Goal: Task Accomplishment & Management: Complete application form

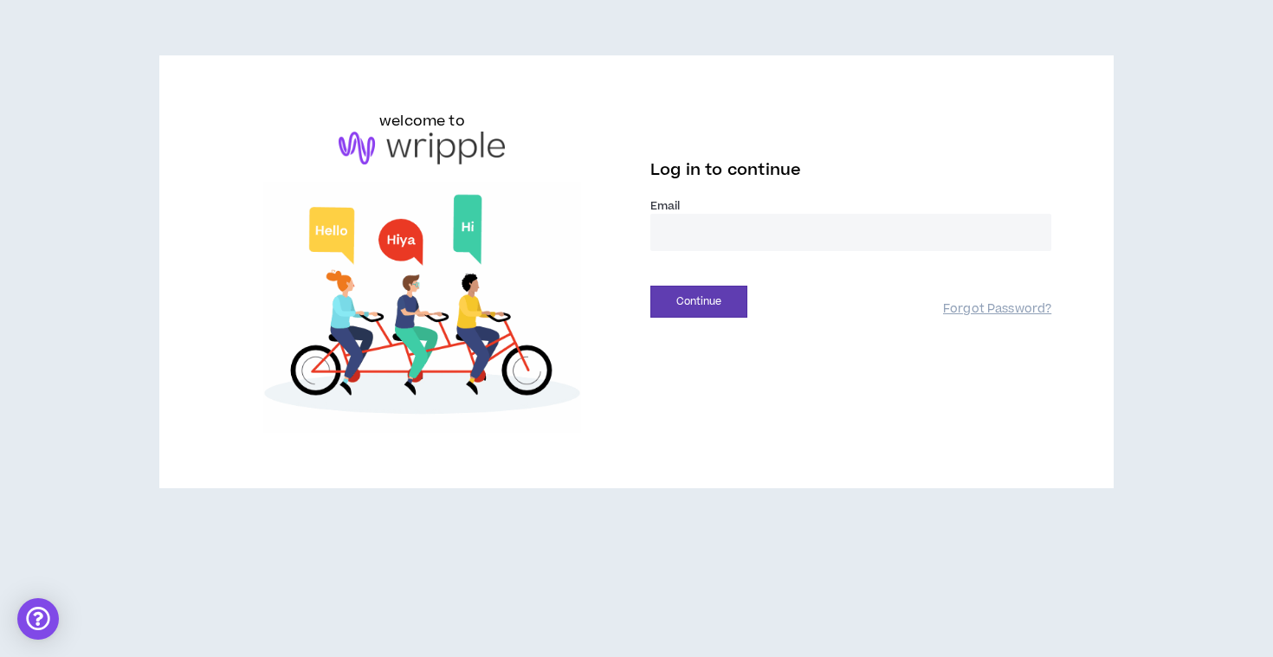
type input "**********"
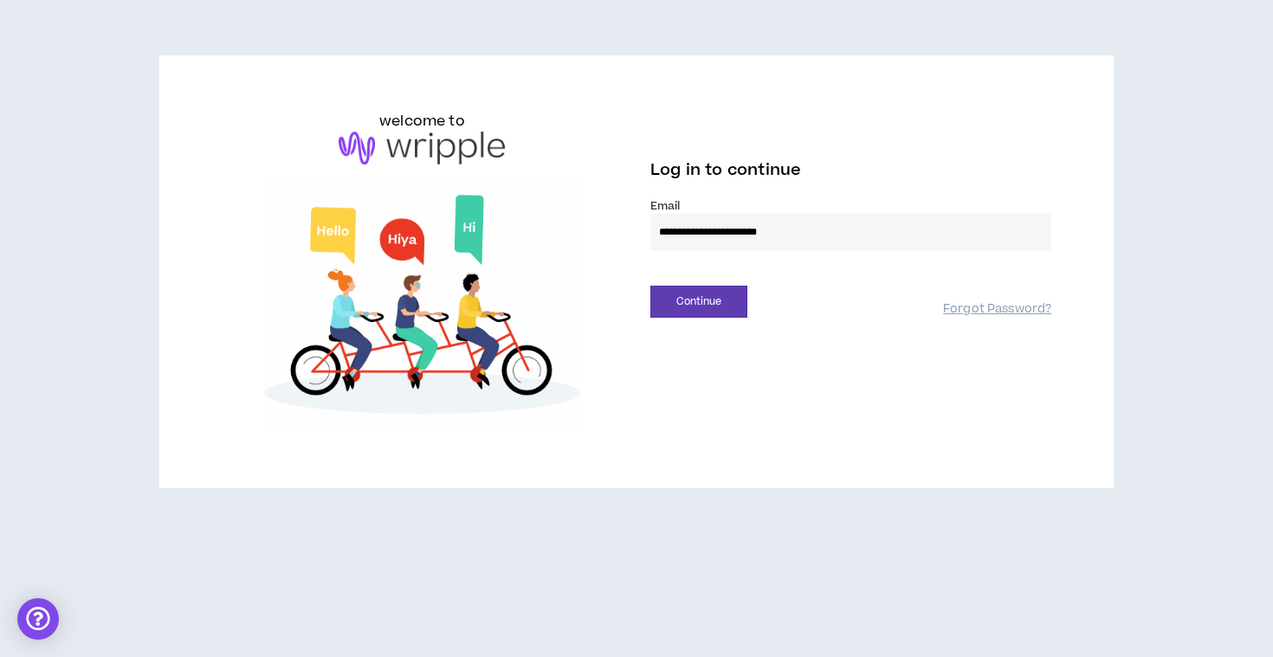
click at [699, 301] on button "Continue" at bounding box center [698, 302] width 97 height 32
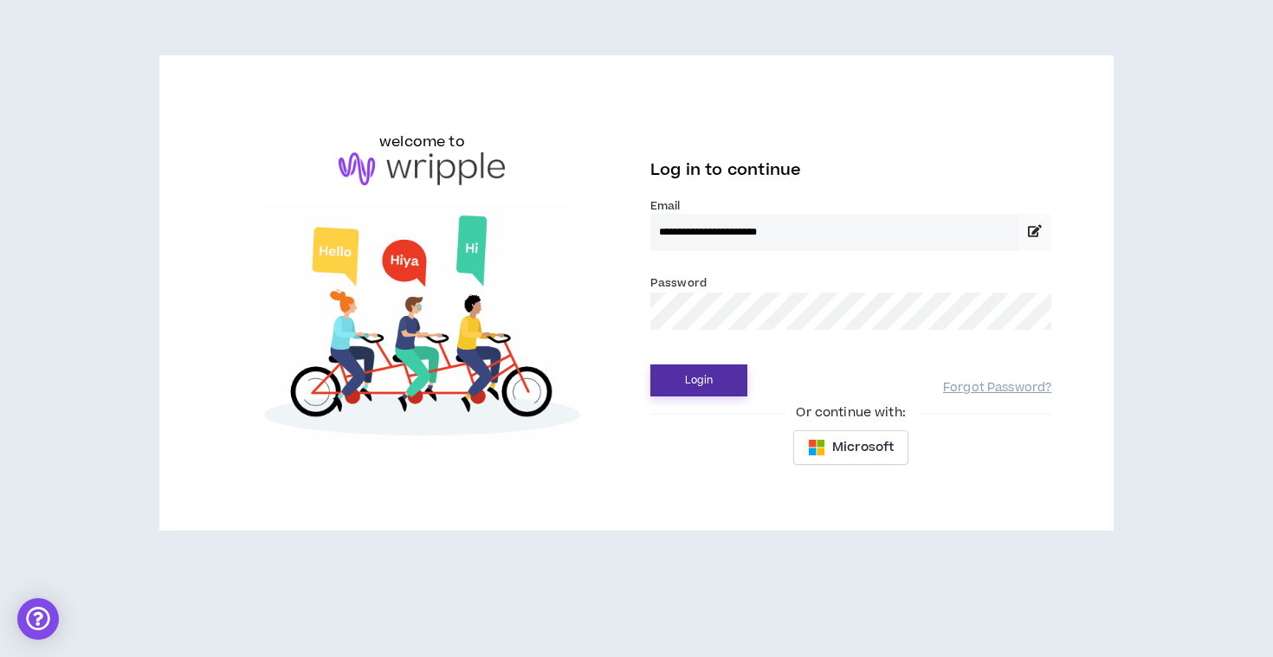
click at [713, 383] on button "Login" at bounding box center [698, 381] width 97 height 32
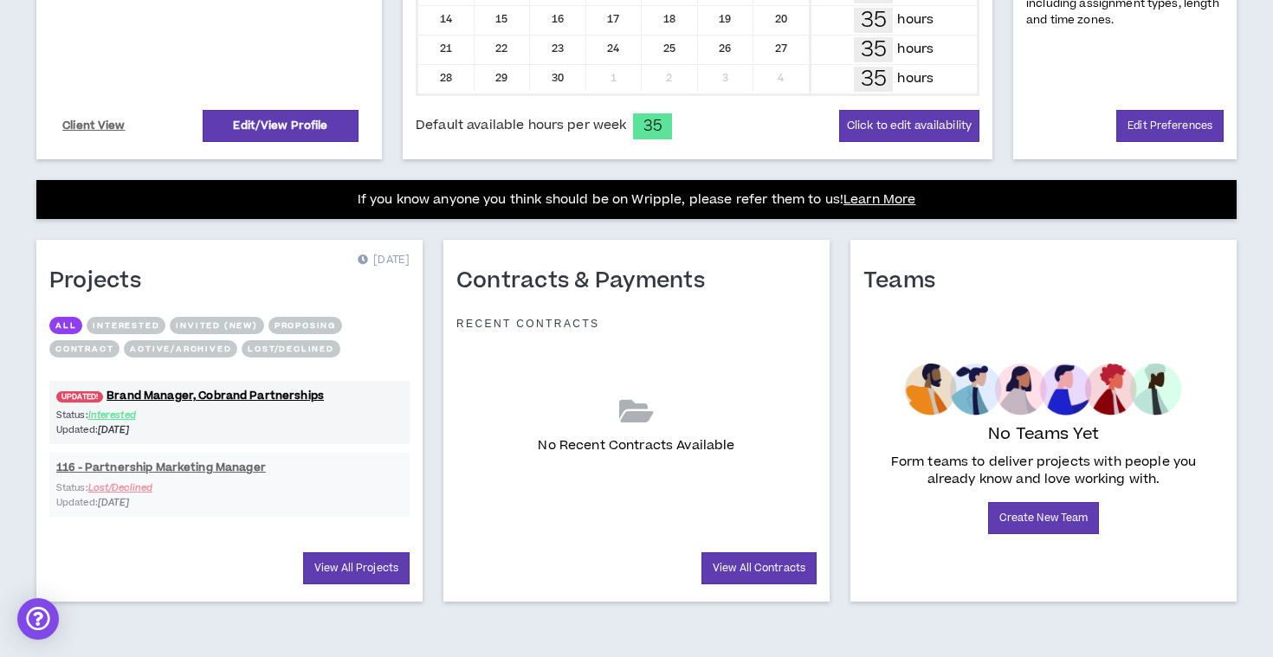
scroll to position [512, 0]
click at [160, 398] on link "UPDATED! Brand Manager, Cobrand Partnerships" at bounding box center [229, 396] width 360 height 16
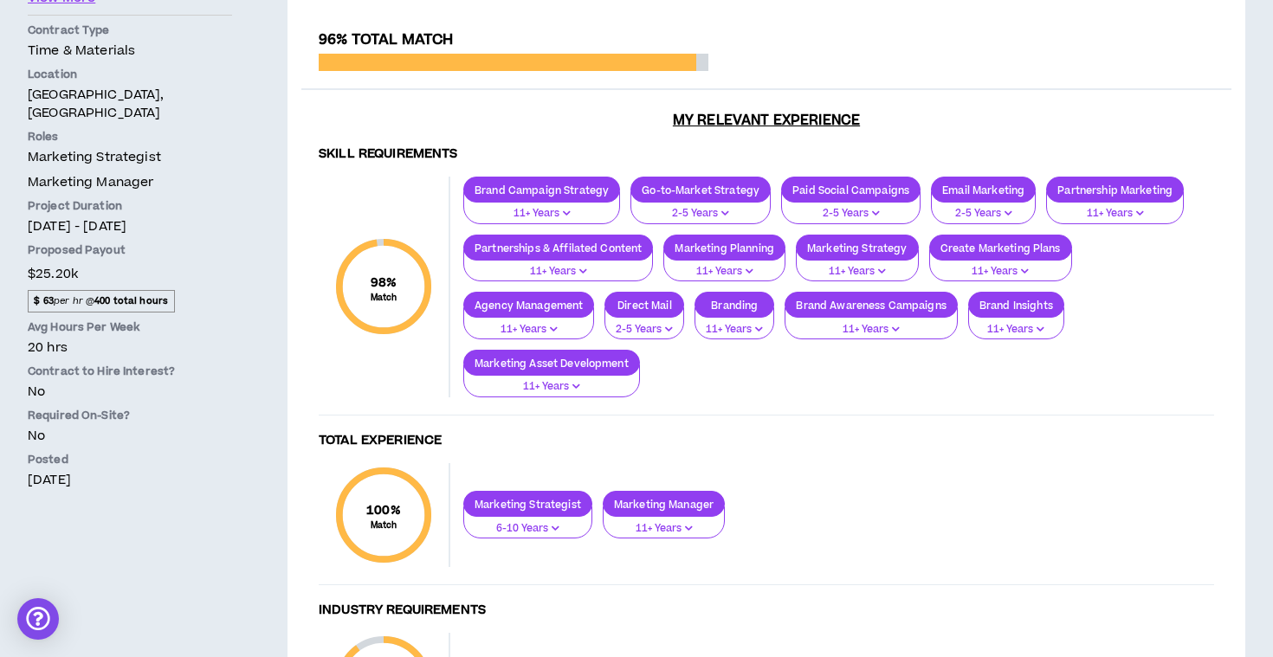
scroll to position [478, 0]
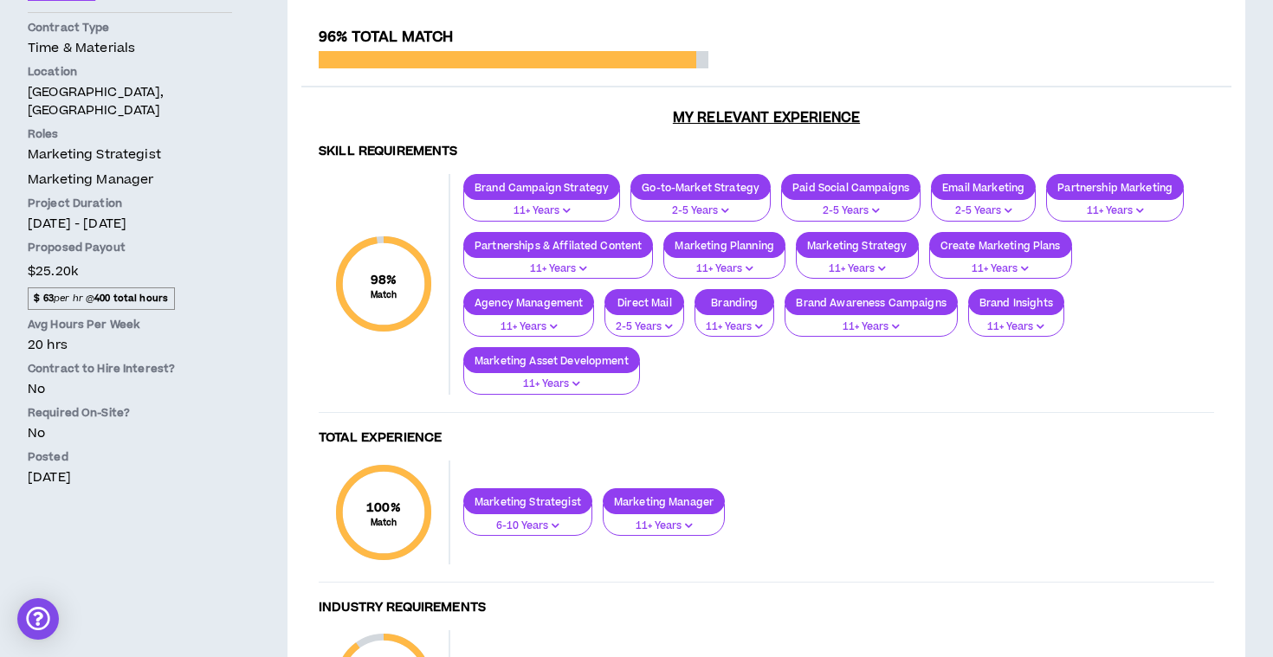
click at [200, 566] on div "Delta Air Lines Maternity Leave Contractor, Brand Marketing Manager (Cobrand Pa…" at bounding box center [130, 246] width 260 height 1161
click at [201, 553] on div "Delta Air Lines Maternity Leave Contractor, Brand Marketing Manager (Cobrand Pa…" at bounding box center [130, 246] width 260 height 1161
click at [205, 538] on div "Delta Air Lines Maternity Leave Contractor, Brand Marketing Manager (Cobrand Pa…" at bounding box center [130, 246] width 260 height 1161
click at [209, 533] on div "Delta Air Lines Maternity Leave Contractor, Brand Marketing Manager (Cobrand Pa…" at bounding box center [130, 246] width 260 height 1161
click at [209, 532] on div "Delta Air Lines Maternity Leave Contractor, Brand Marketing Manager (Cobrand Pa…" at bounding box center [130, 246] width 260 height 1161
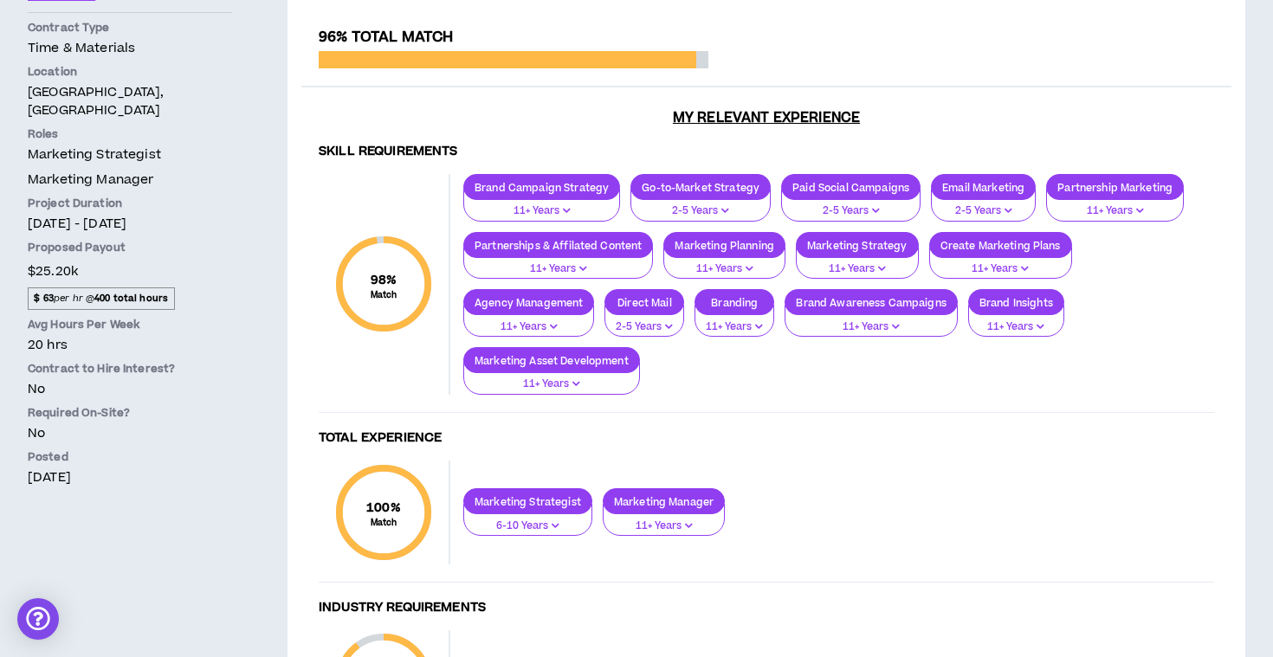
click at [213, 528] on div "Delta Air Lines Maternity Leave Contractor, Brand Marketing Manager (Cobrand Pa…" at bounding box center [130, 246] width 260 height 1161
click at [215, 527] on div "Delta Air Lines Maternity Leave Contractor, Brand Marketing Manager (Cobrand Pa…" at bounding box center [130, 246] width 260 height 1161
click at [217, 526] on div "Delta Air Lines Maternity Leave Contractor, Brand Marketing Manager (Cobrand Pa…" at bounding box center [130, 246] width 260 height 1161
click at [215, 527] on div "Delta Air Lines Maternity Leave Contractor, Brand Marketing Manager (Cobrand Pa…" at bounding box center [130, 246] width 260 height 1161
click at [214, 527] on div "Delta Air Lines Maternity Leave Contractor, Brand Marketing Manager (Cobrand Pa…" at bounding box center [130, 246] width 260 height 1161
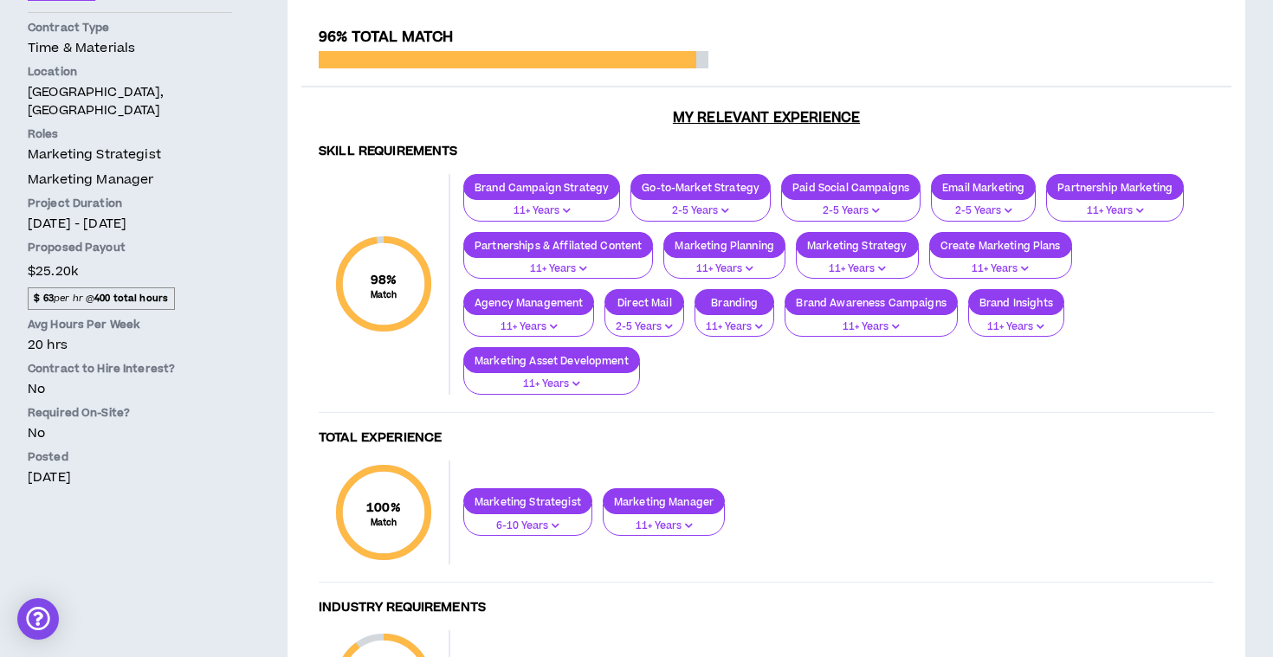
drag, startPoint x: 212, startPoint y: 527, endPoint x: 208, endPoint y: 545, distance: 18.7
click at [208, 545] on div "Delta Air Lines Maternity Leave Contractor, Brand Marketing Manager (Cobrand Pa…" at bounding box center [130, 246] width 260 height 1161
